Goal: Information Seeking & Learning: Learn about a topic

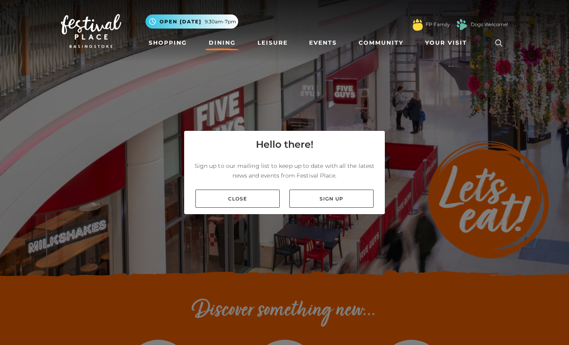
click at [232, 44] on link "Dining" at bounding box center [221, 42] width 33 height 15
click at [260, 204] on link "Close" at bounding box center [237, 199] width 84 height 18
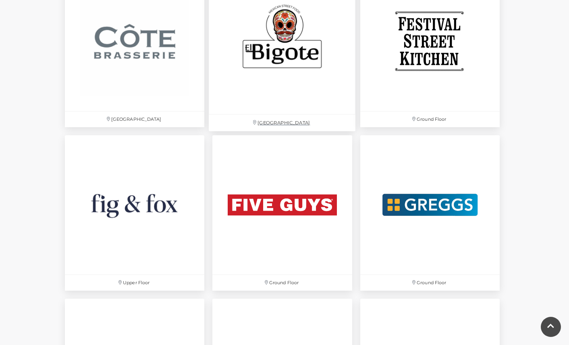
scroll to position [1396, 0]
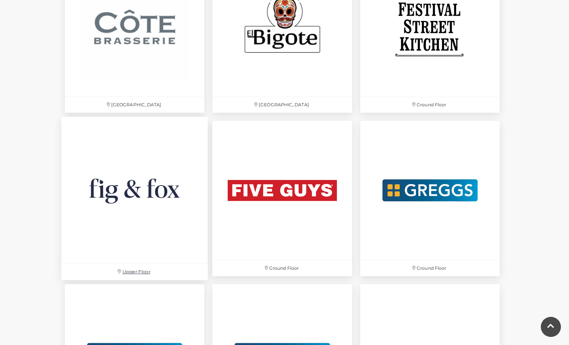
click at [175, 168] on img at bounding box center [134, 190] width 147 height 147
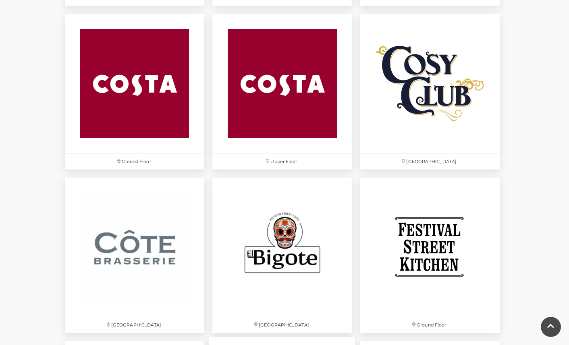
scroll to position [1174, 0]
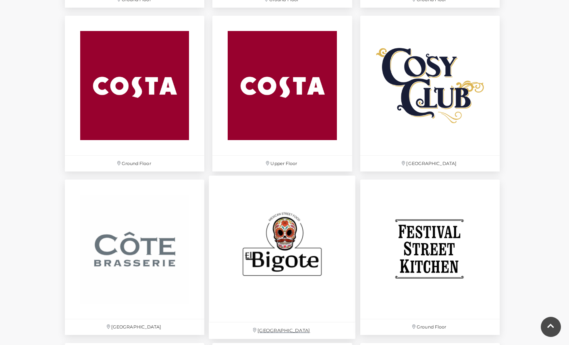
click at [302, 251] on img at bounding box center [282, 249] width 147 height 147
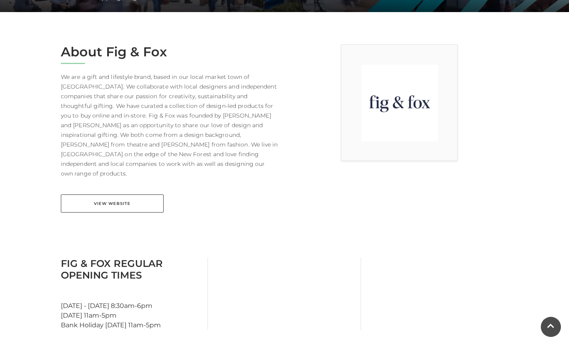
scroll to position [192, 0]
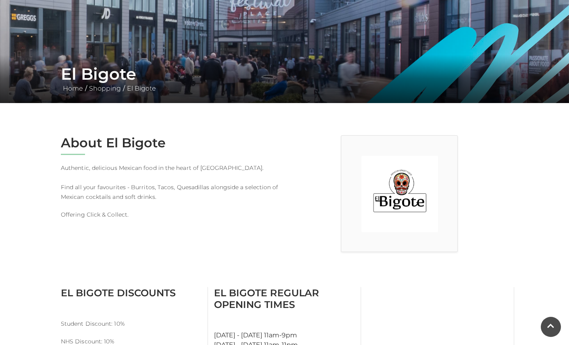
scroll to position [99, 0]
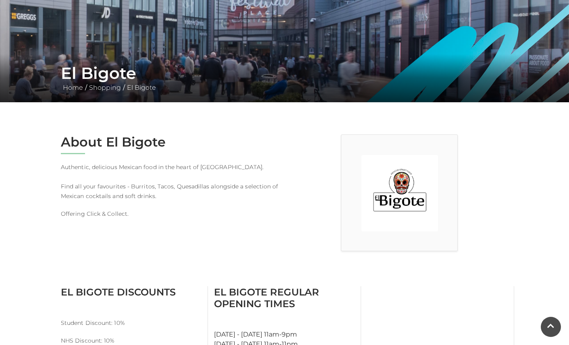
click at [386, 203] on img at bounding box center [399, 193] width 77 height 77
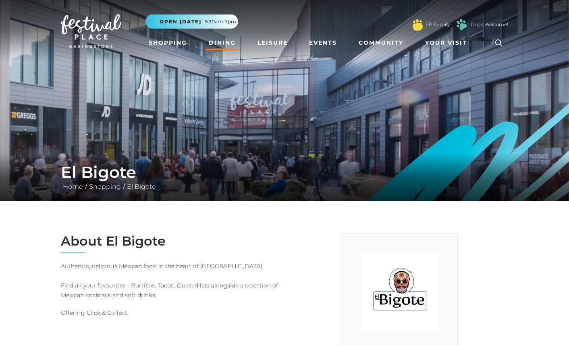
click at [229, 39] on link "Dining" at bounding box center [221, 42] width 33 height 15
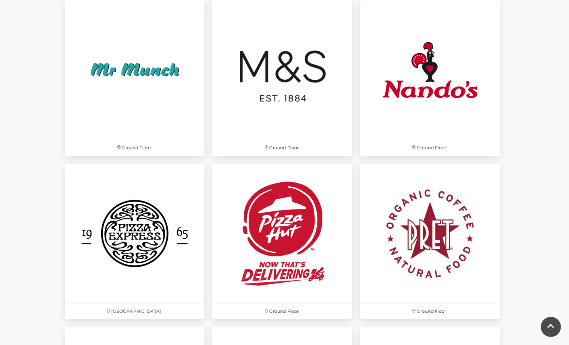
scroll to position [2010, 0]
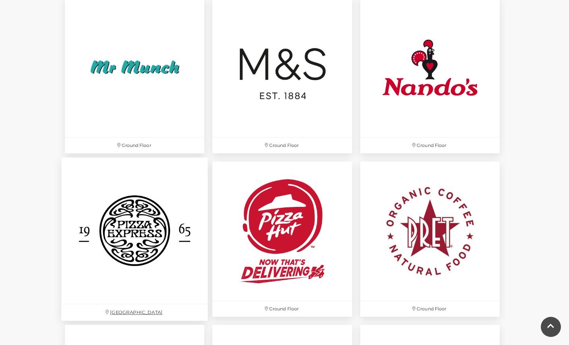
click at [149, 202] on img at bounding box center [134, 231] width 147 height 147
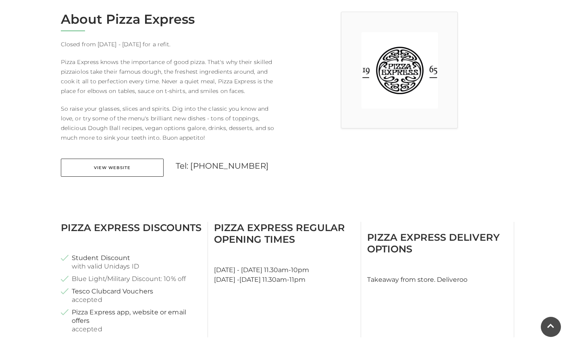
scroll to position [223, 0]
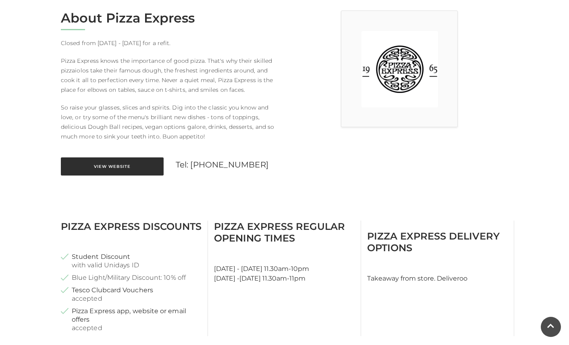
click at [144, 170] on link "View Website" at bounding box center [112, 166] width 103 height 18
